Goal: Navigation & Orientation: Understand site structure

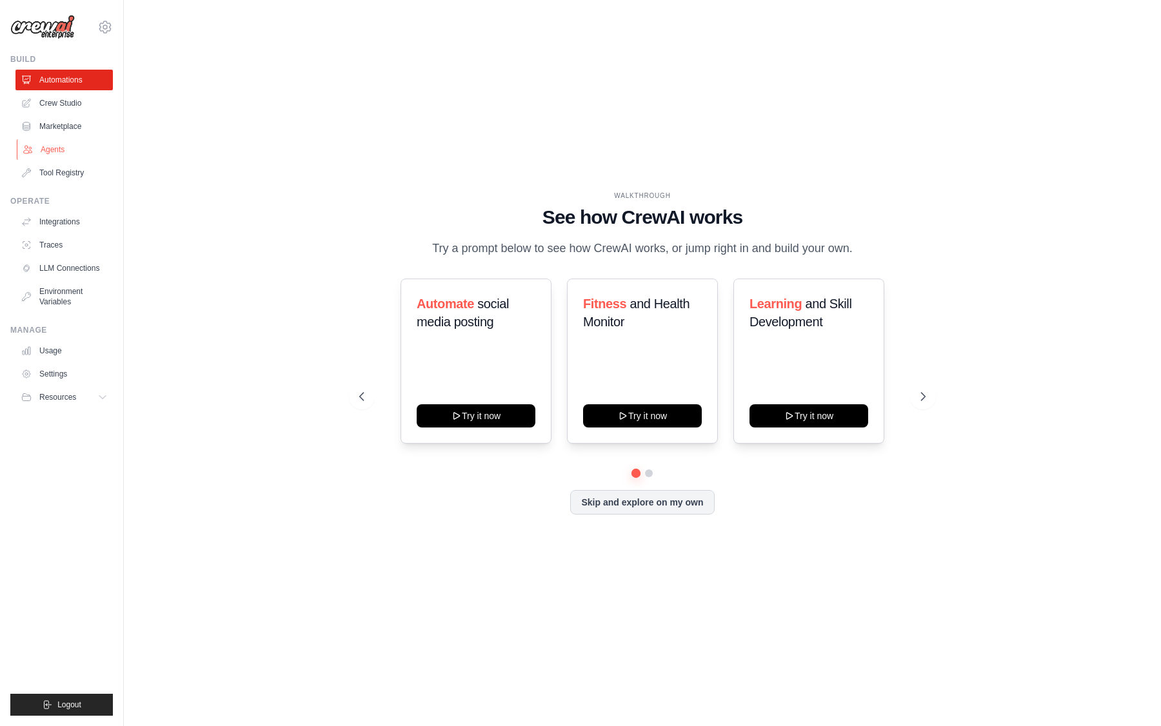
click at [54, 149] on link "Agents" at bounding box center [65, 149] width 97 height 21
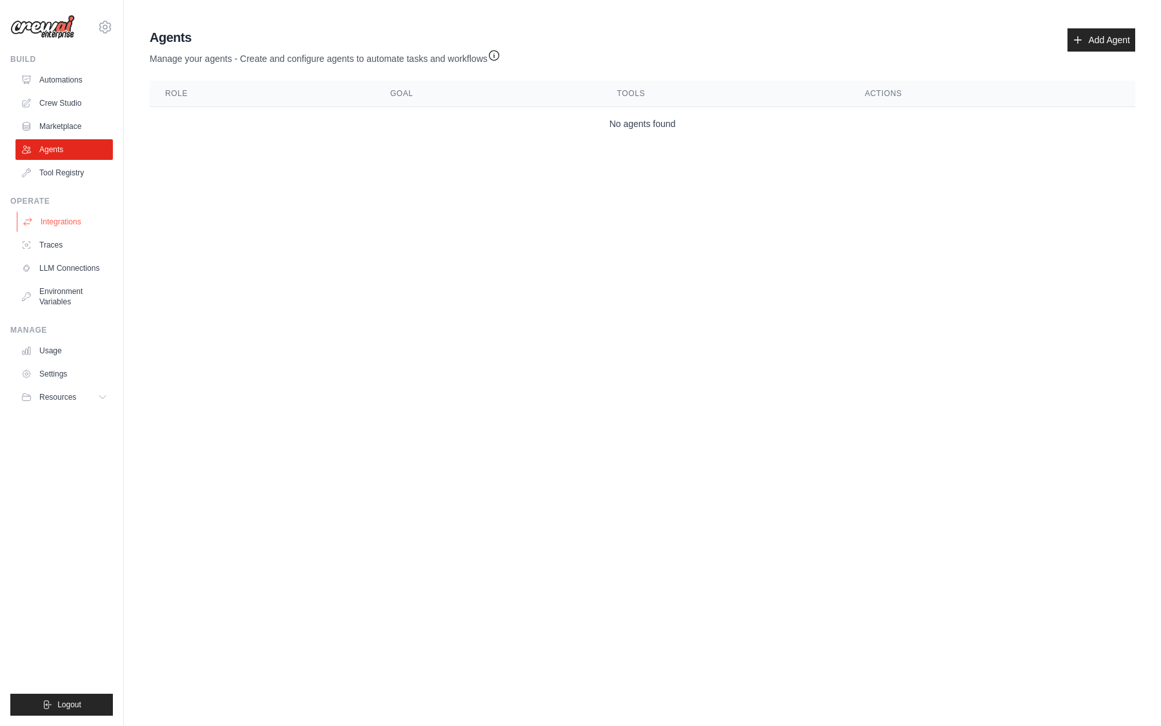
click at [71, 226] on link "Integrations" at bounding box center [65, 221] width 97 height 21
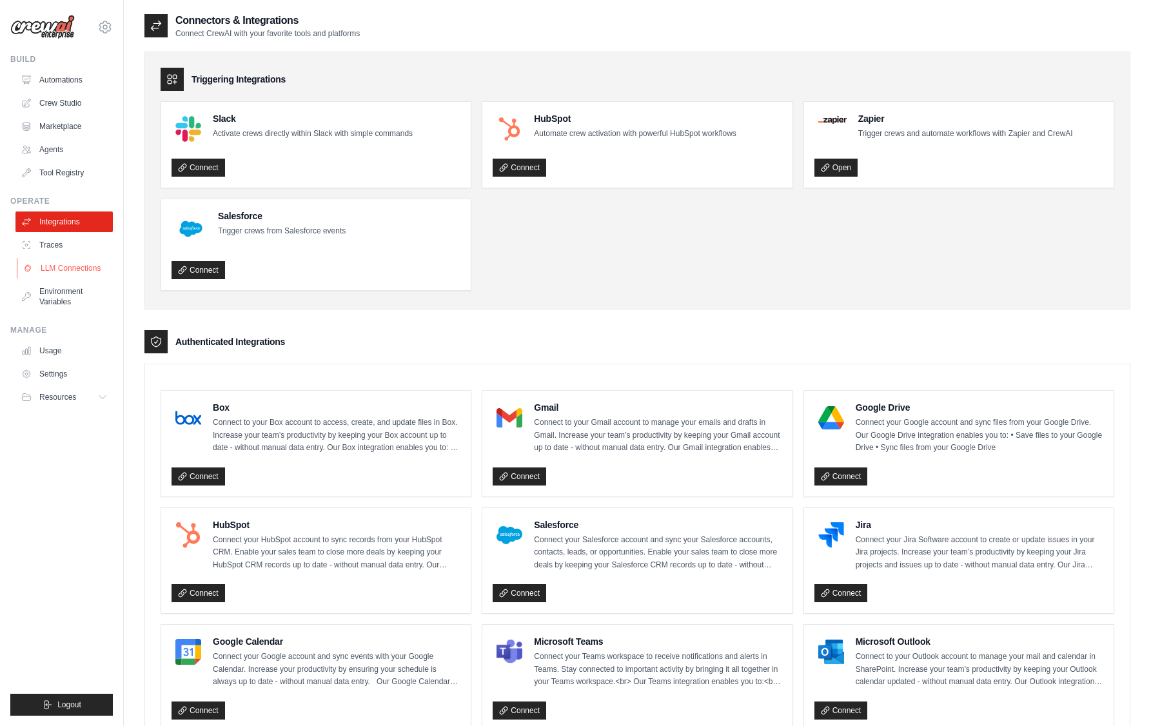
click at [88, 273] on link "LLM Connections" at bounding box center [65, 268] width 97 height 21
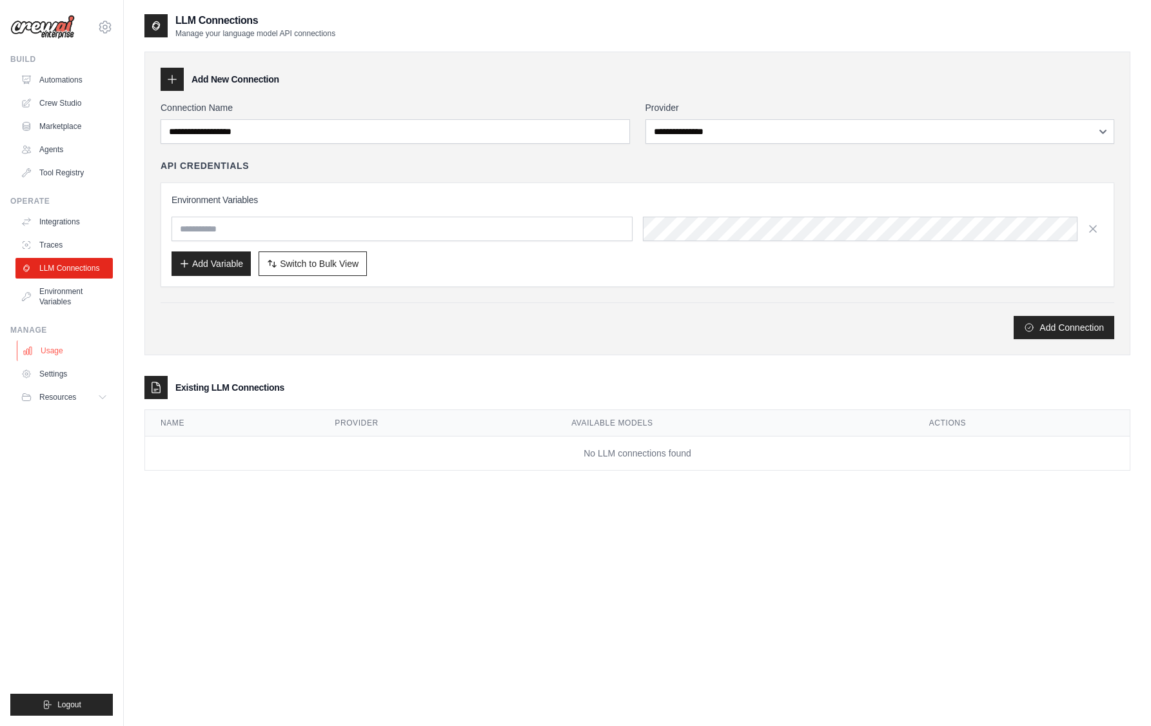
click at [71, 350] on link "Usage" at bounding box center [65, 350] width 97 height 21
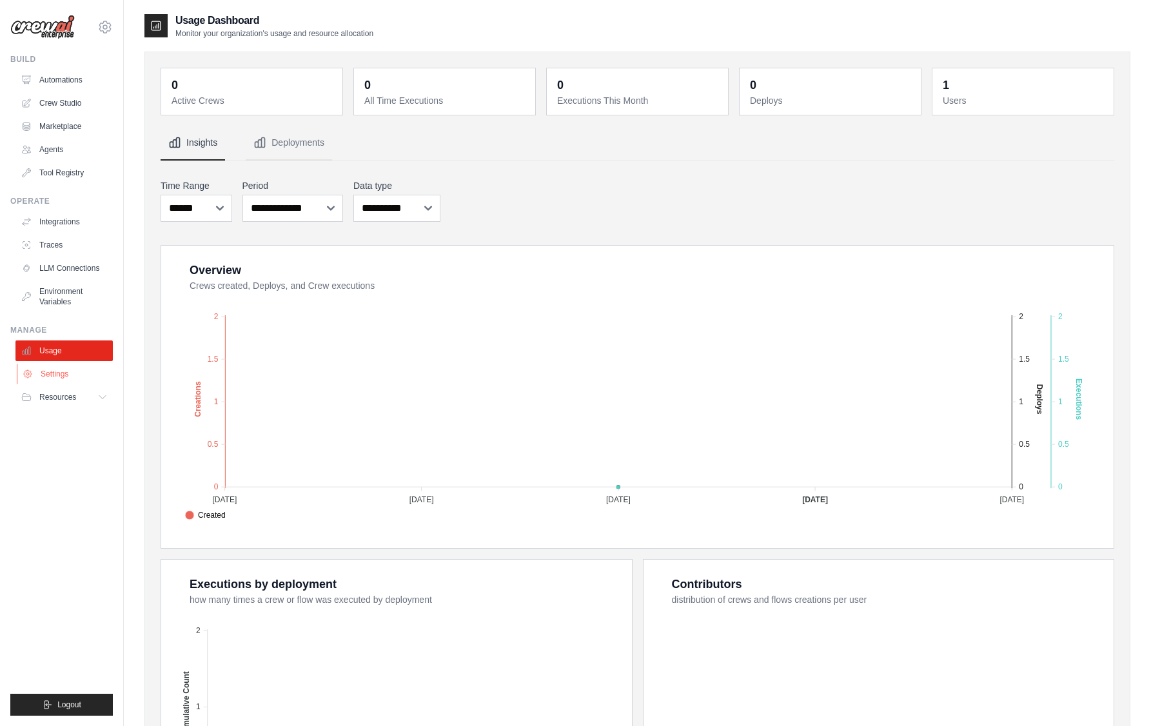
click at [64, 375] on link "Settings" at bounding box center [65, 374] width 97 height 21
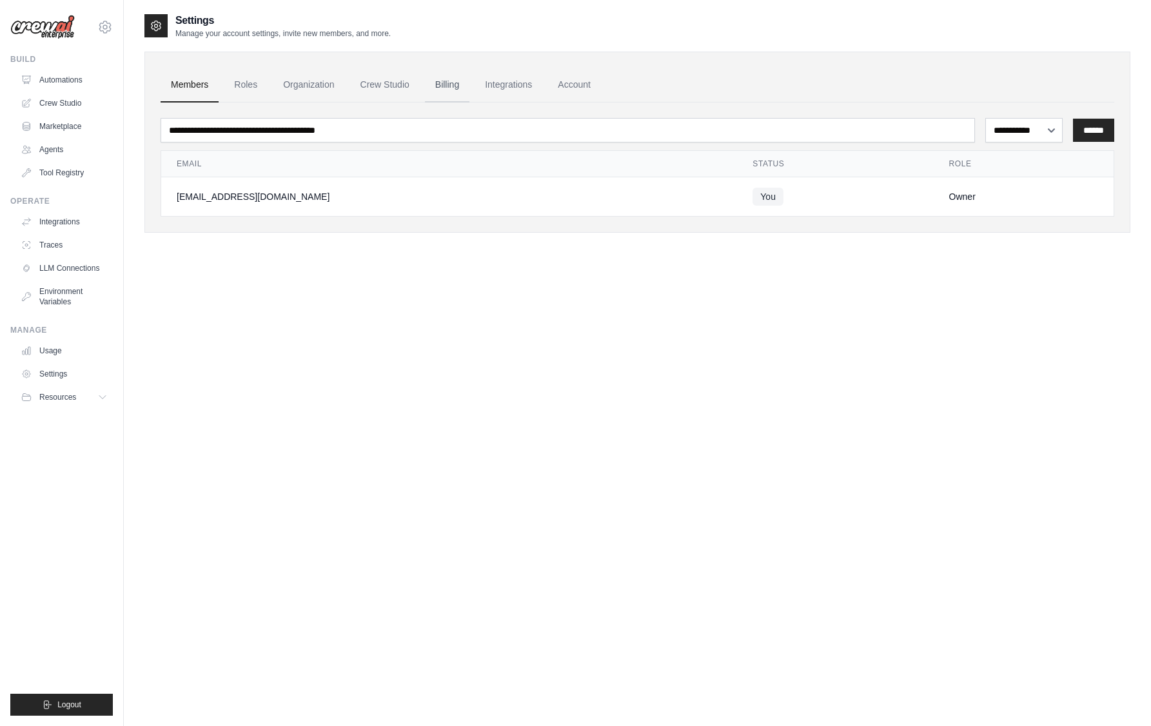
click at [447, 86] on link "Billing" at bounding box center [447, 85] width 44 height 35
